Goal: Find specific page/section

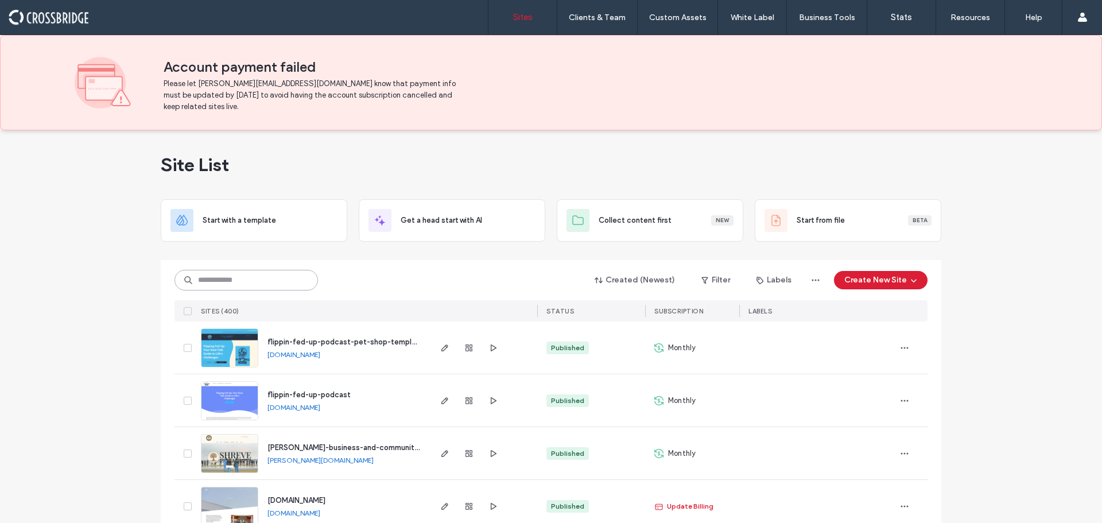
click at [199, 285] on input at bounding box center [245, 280] width 143 height 21
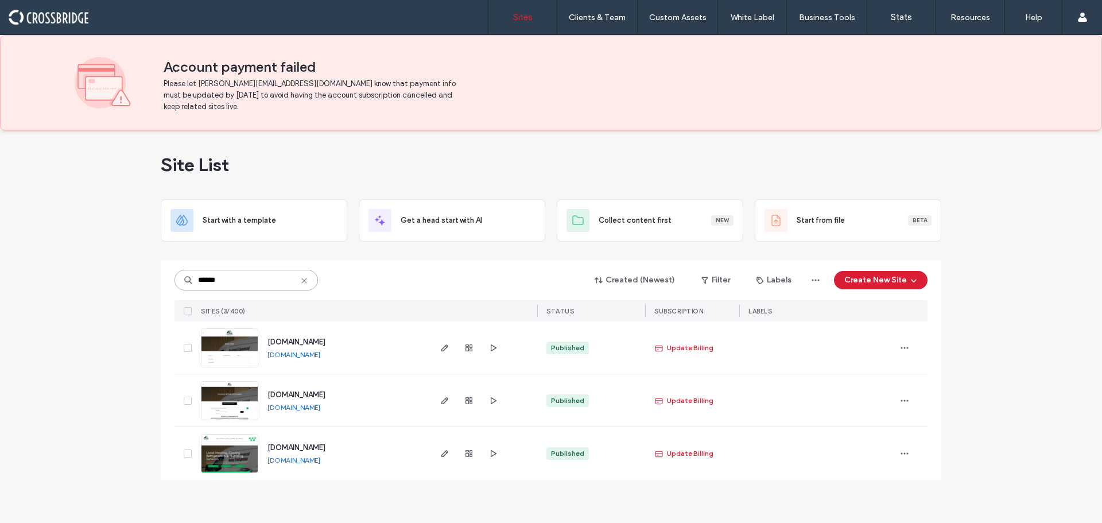
type input "******"
click at [242, 402] on img at bounding box center [229, 421] width 56 height 78
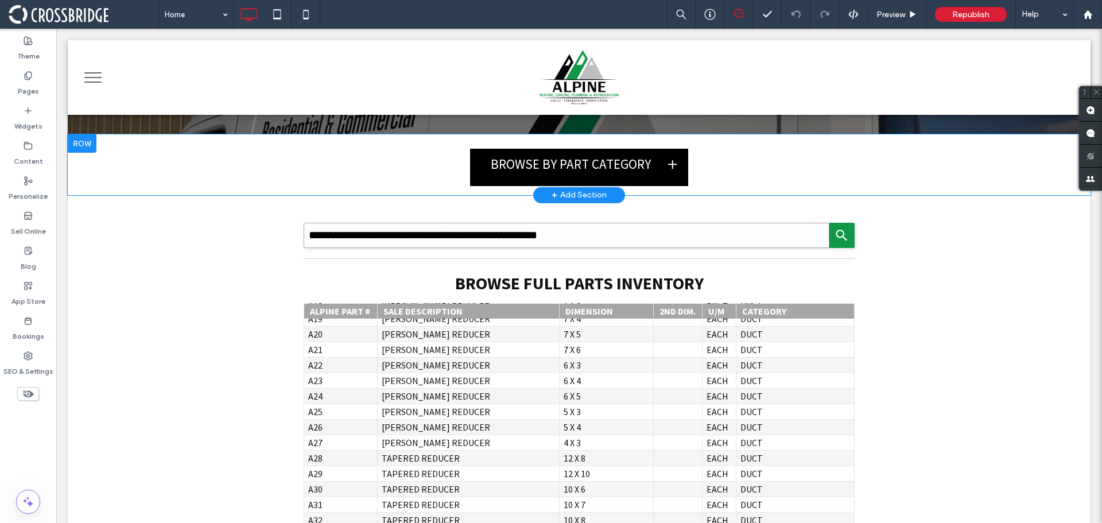
scroll to position [115, 0]
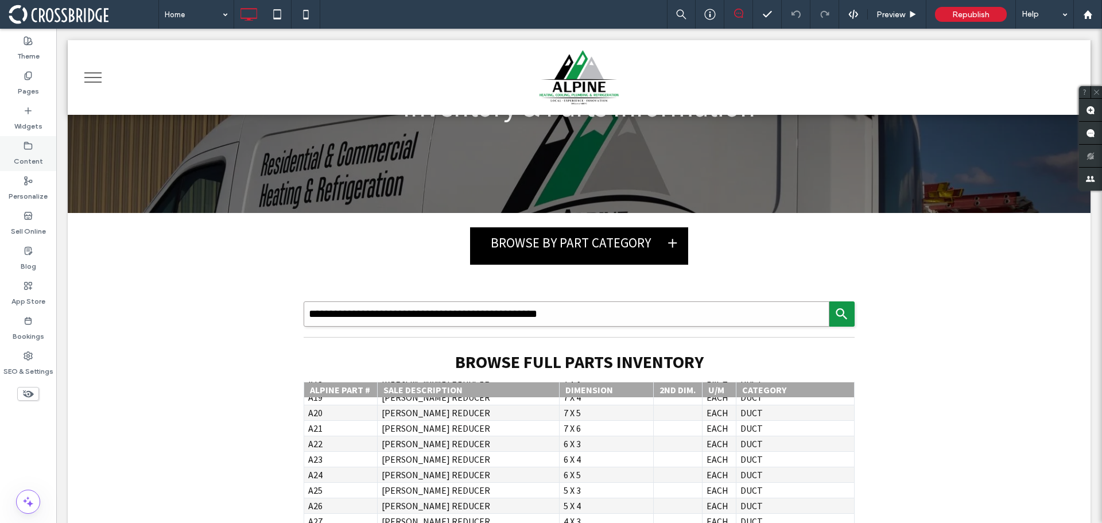
click at [25, 146] on use at bounding box center [28, 145] width 7 height 7
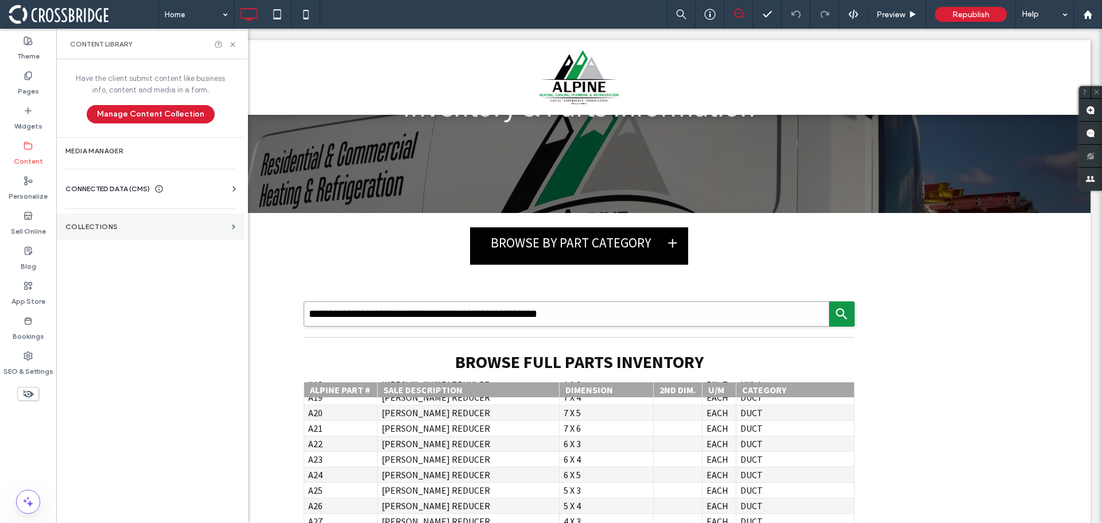
click at [123, 226] on label "Collections" at bounding box center [146, 227] width 162 height 8
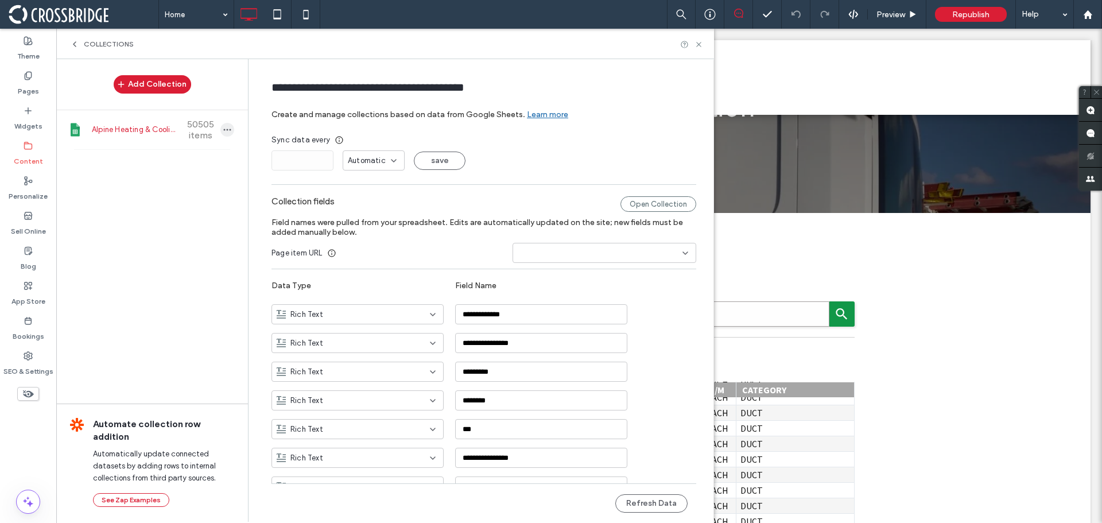
click at [223, 129] on icon "button" at bounding box center [227, 129] width 9 height 9
click at [144, 131] on span "Alpine Heating & Cooling Product Inventory" at bounding box center [134, 129] width 85 height 11
click at [629, 201] on div "Open Collection" at bounding box center [658, 203] width 76 height 15
